Goal: Information Seeking & Learning: Learn about a topic

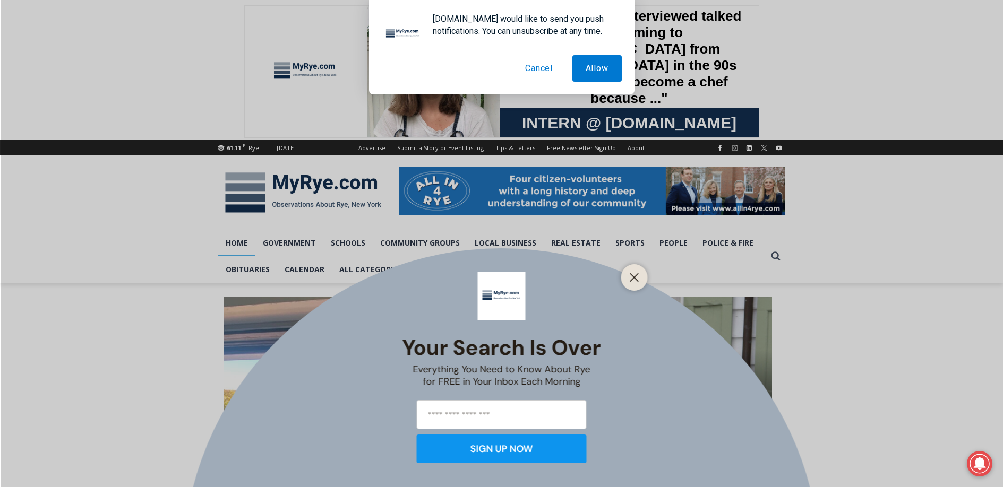
click at [545, 68] on button "Cancel" at bounding box center [539, 68] width 54 height 27
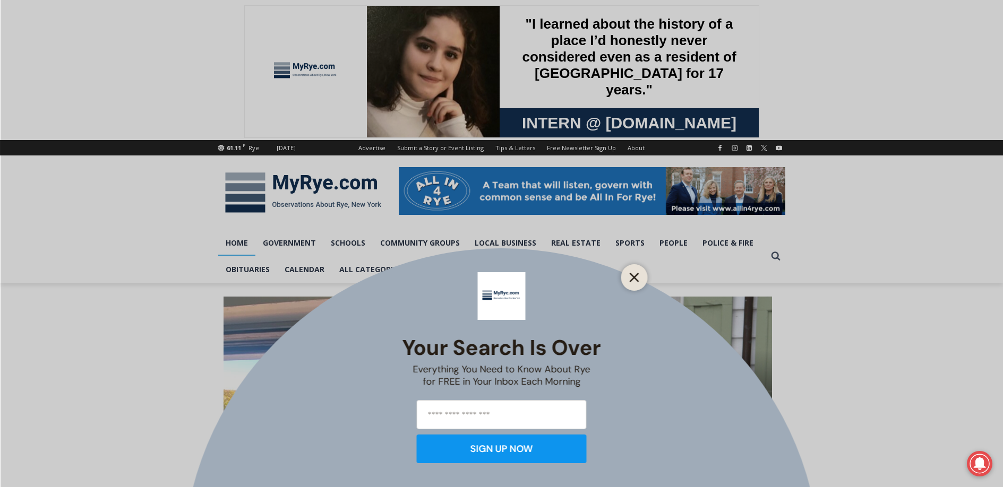
click at [630, 277] on icon "Close" at bounding box center [635, 278] width 10 height 10
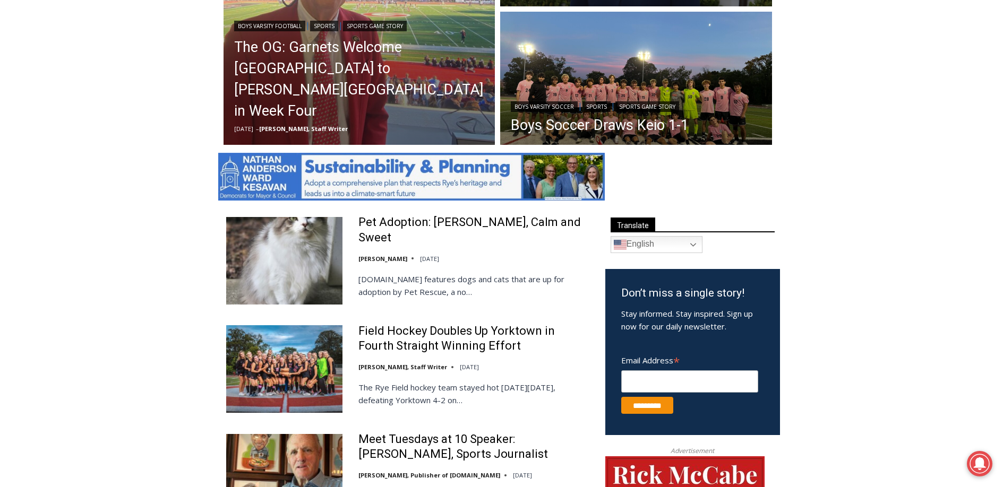
scroll to position [431, 0]
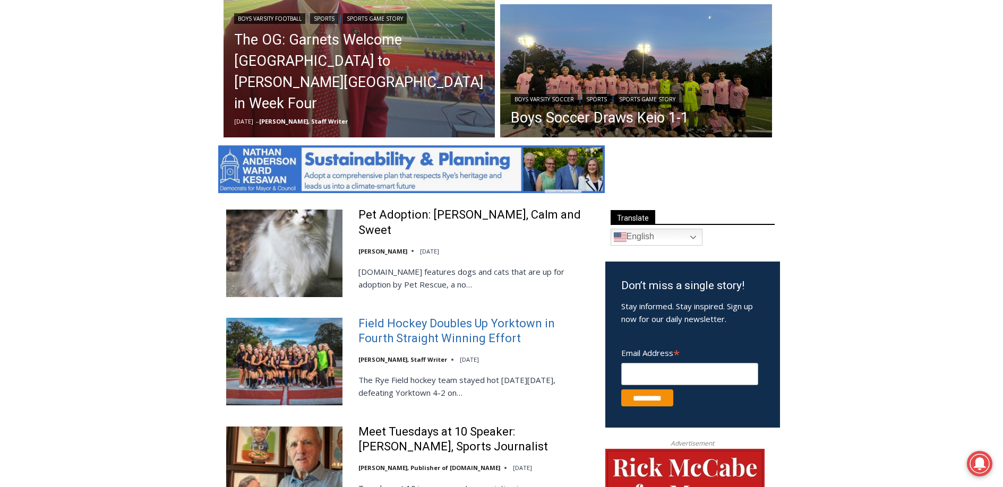
click at [419, 332] on link "Field Hockey Doubles Up Yorktown in Fourth Straight Winning Effort" at bounding box center [474, 331] width 233 height 30
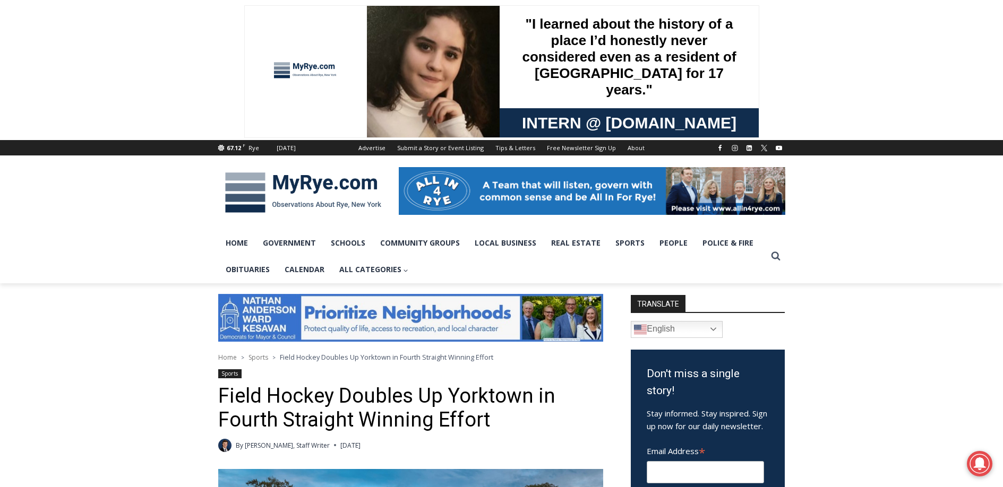
click at [310, 191] on img at bounding box center [303, 192] width 170 height 55
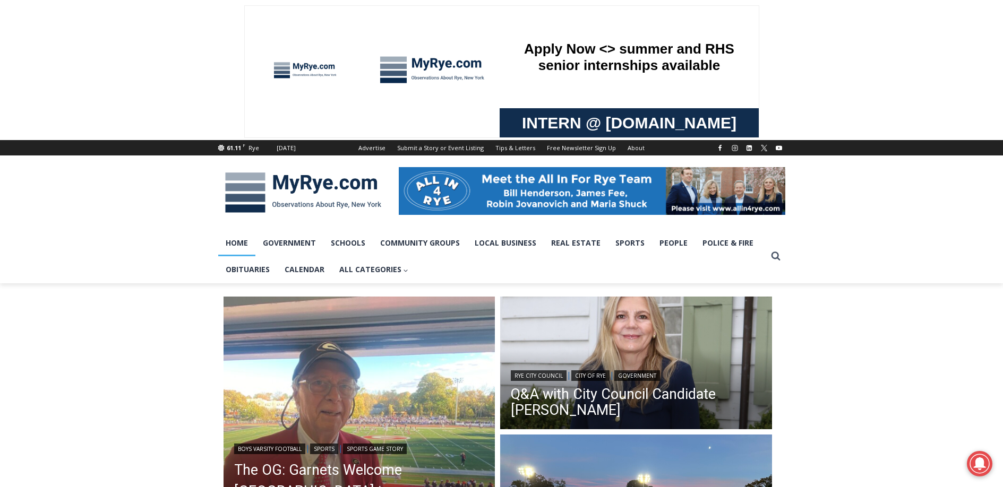
click at [319, 187] on img at bounding box center [303, 192] width 170 height 55
